Goal: Find contact information: Find contact information

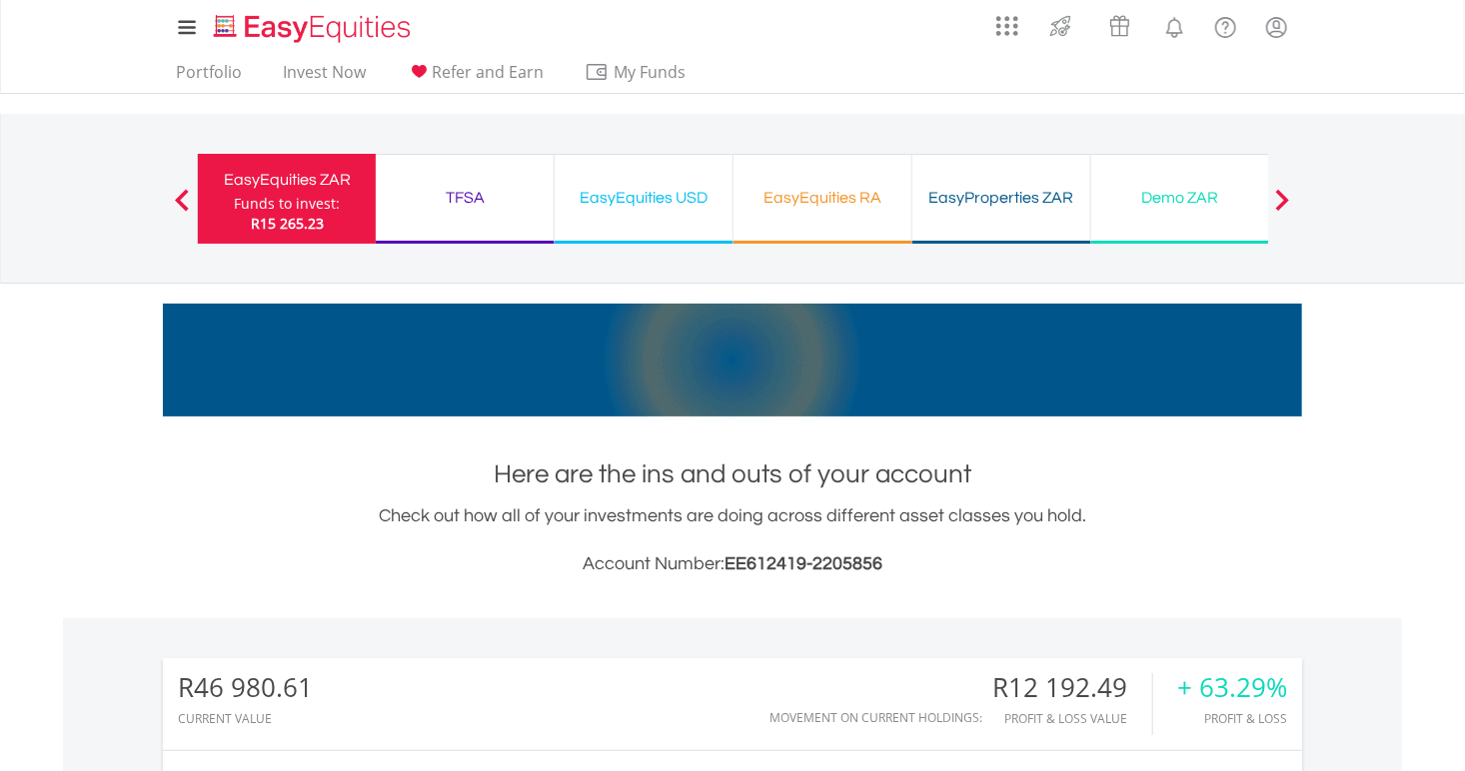
click at [842, 162] on div "EasyEquities RA Funds to invest: R15 265.23" at bounding box center [823, 199] width 179 height 90
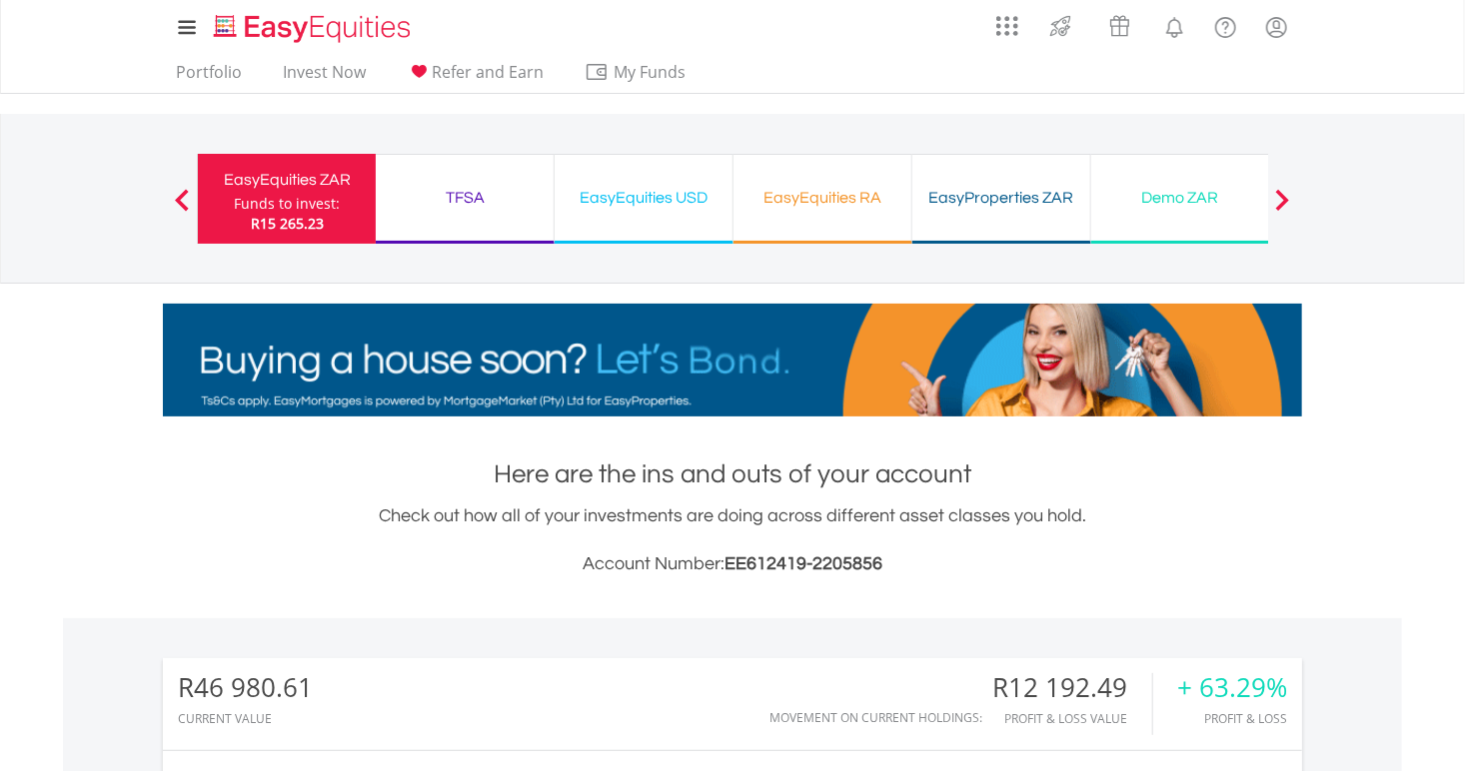
click at [820, 196] on div "EasyEquities RA" at bounding box center [823, 198] width 154 height 28
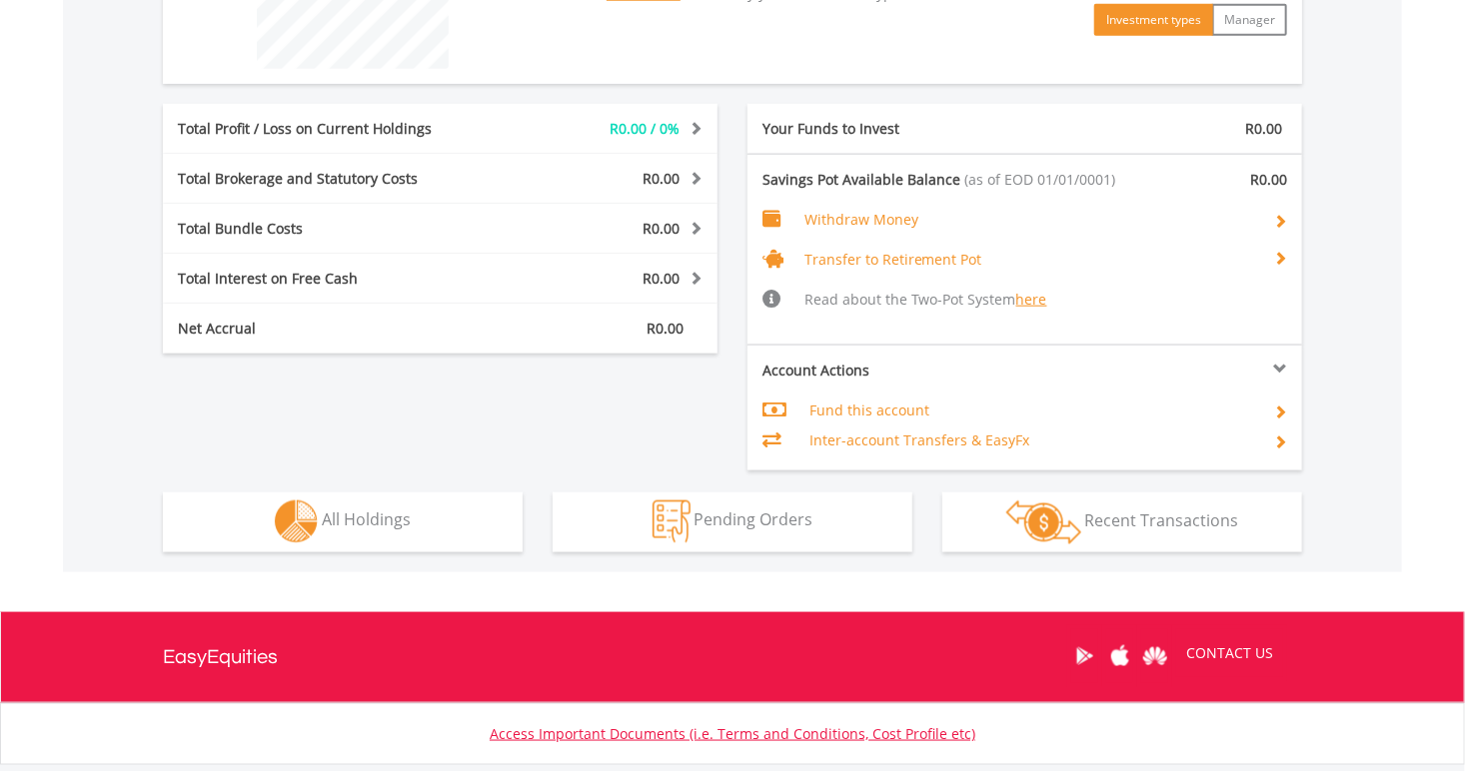
scroll to position [1027, 0]
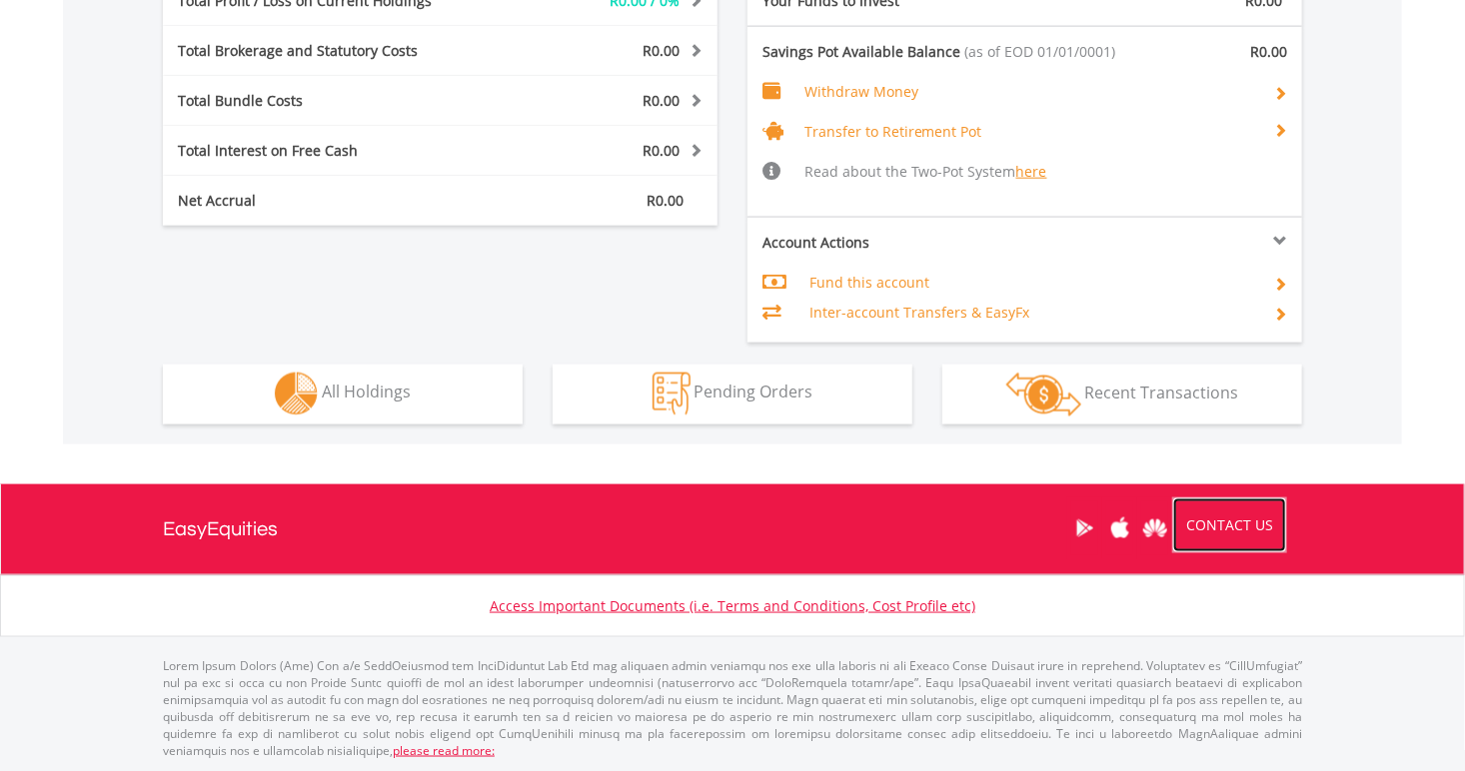
drag, startPoint x: 1244, startPoint y: 515, endPoint x: 1224, endPoint y: 515, distance: 20.0
click at [1244, 515] on link "CONTACT US" at bounding box center [1229, 526] width 115 height 56
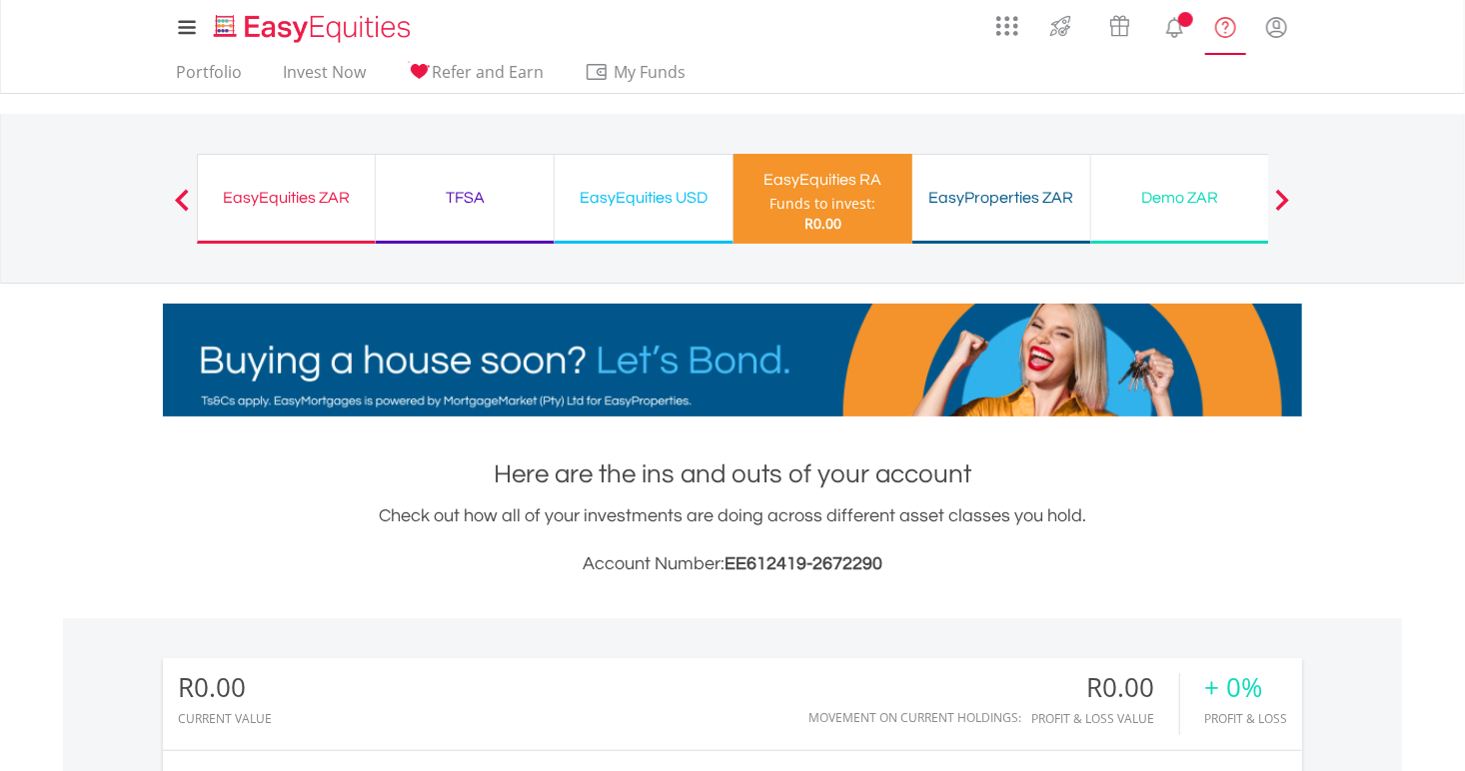
scroll to position [192, 380]
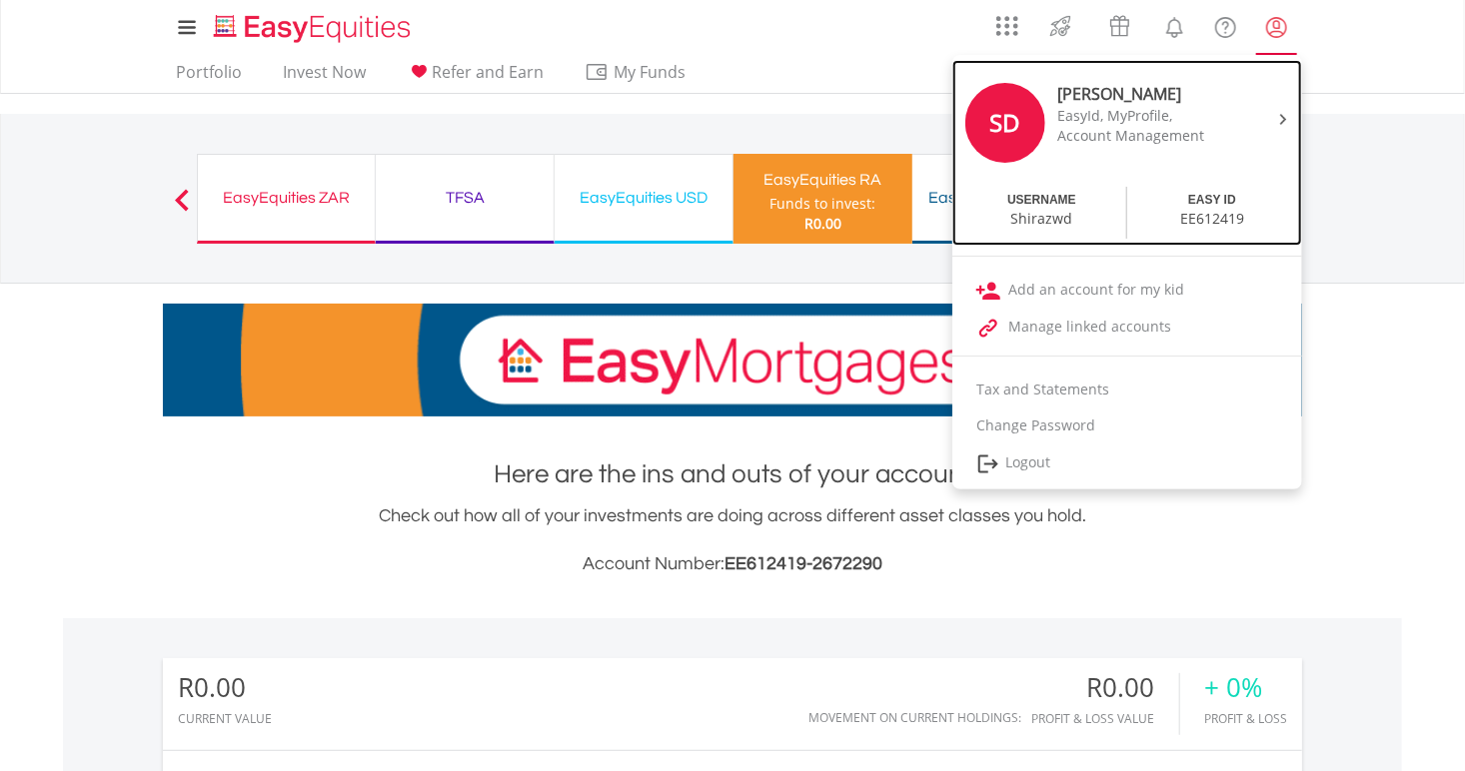
click at [1204, 209] on div "EE612419" at bounding box center [1212, 219] width 64 height 20
